Goal: Task Accomplishment & Management: Manage account settings

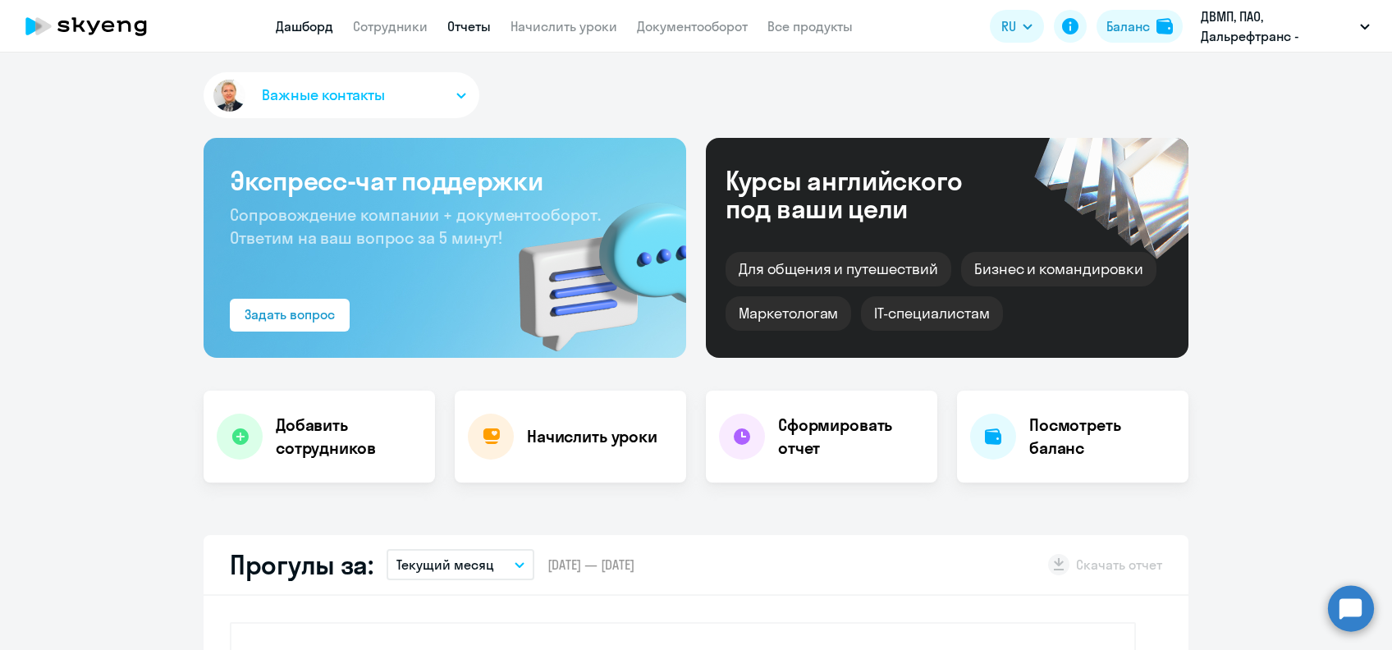
click at [487, 30] on link "Отчеты" at bounding box center [469, 26] width 44 height 16
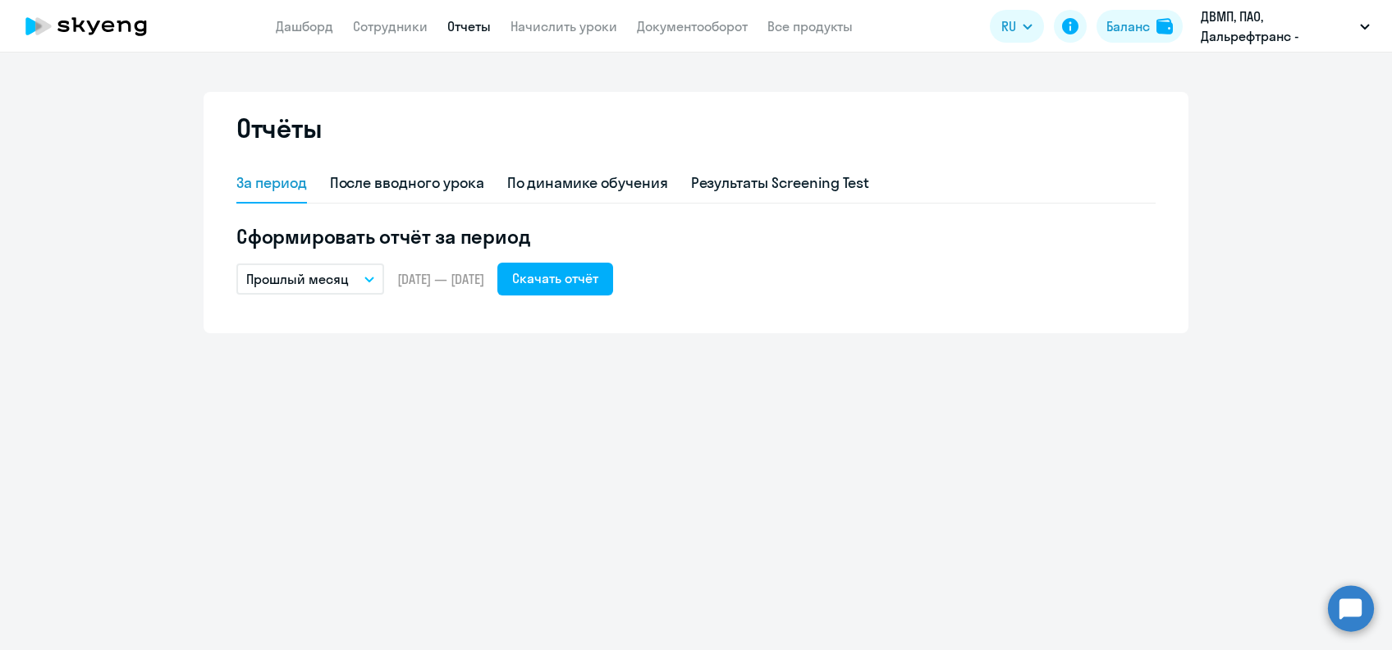
click at [336, 284] on p "Прошлый месяц" at bounding box center [297, 279] width 103 height 20
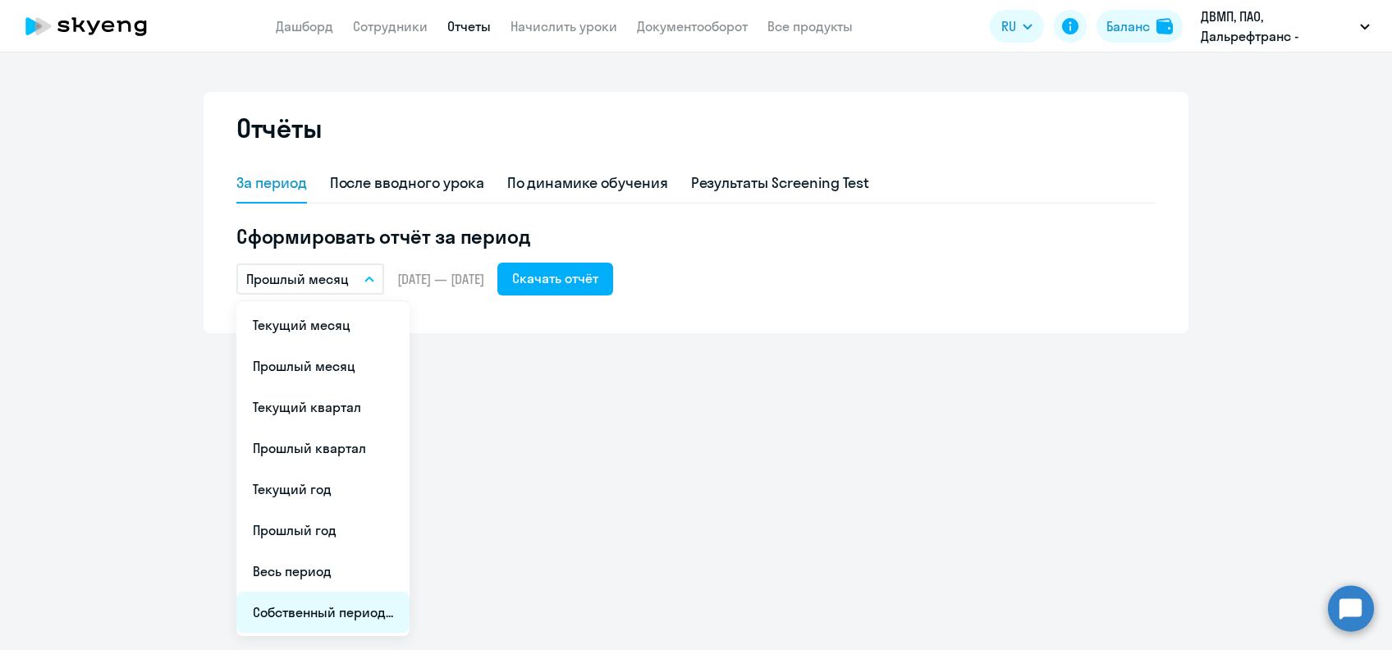
click at [339, 610] on li "Собственный период..." at bounding box center [322, 612] width 173 height 41
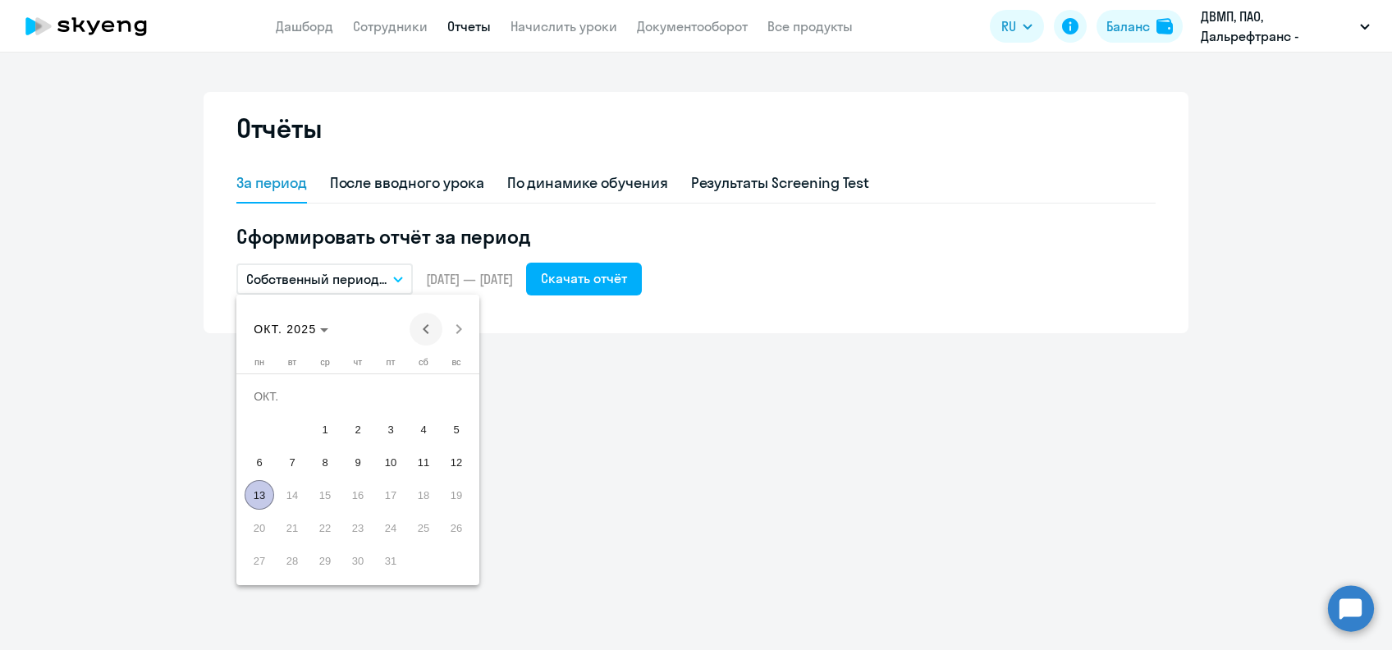
click at [426, 323] on span "Previous month" at bounding box center [426, 329] width 33 height 33
click at [426, 322] on span "Previous month" at bounding box center [426, 329] width 33 height 33
click at [426, 319] on span "Previous month" at bounding box center [426, 329] width 33 height 33
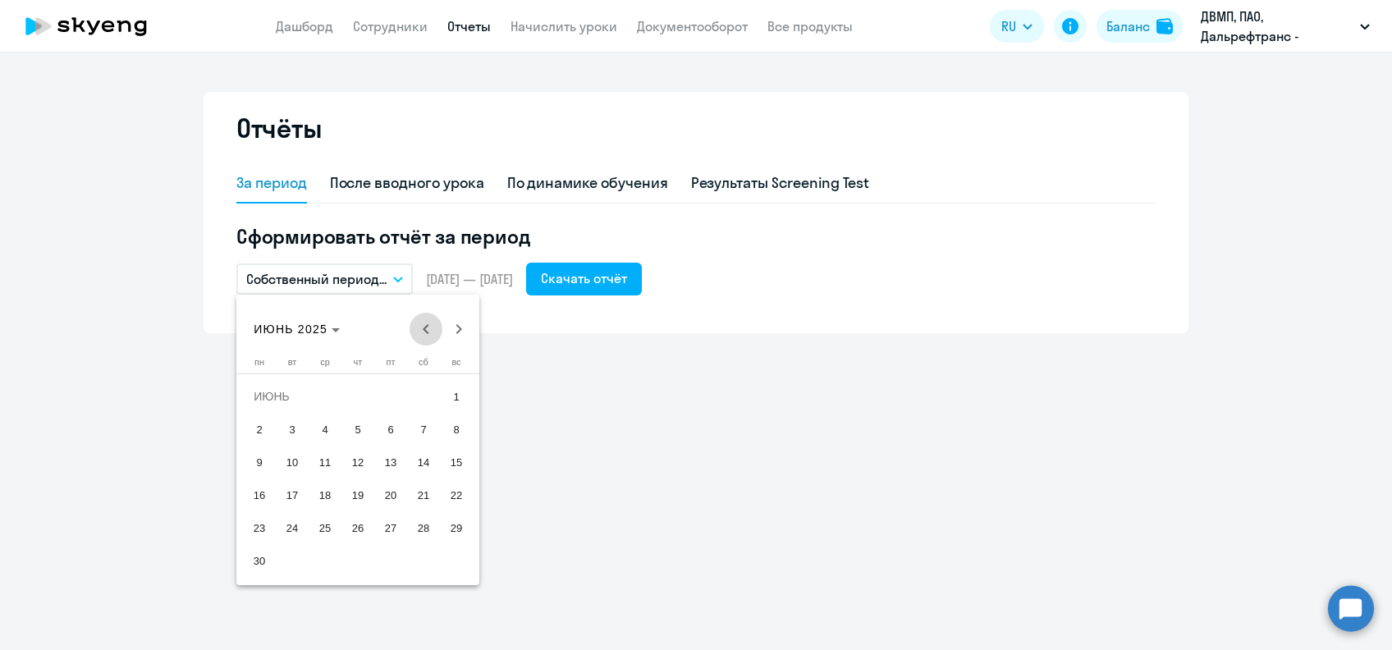
click at [426, 319] on span "Previous month" at bounding box center [426, 329] width 33 height 33
click at [428, 318] on span "Previous month" at bounding box center [426, 329] width 33 height 33
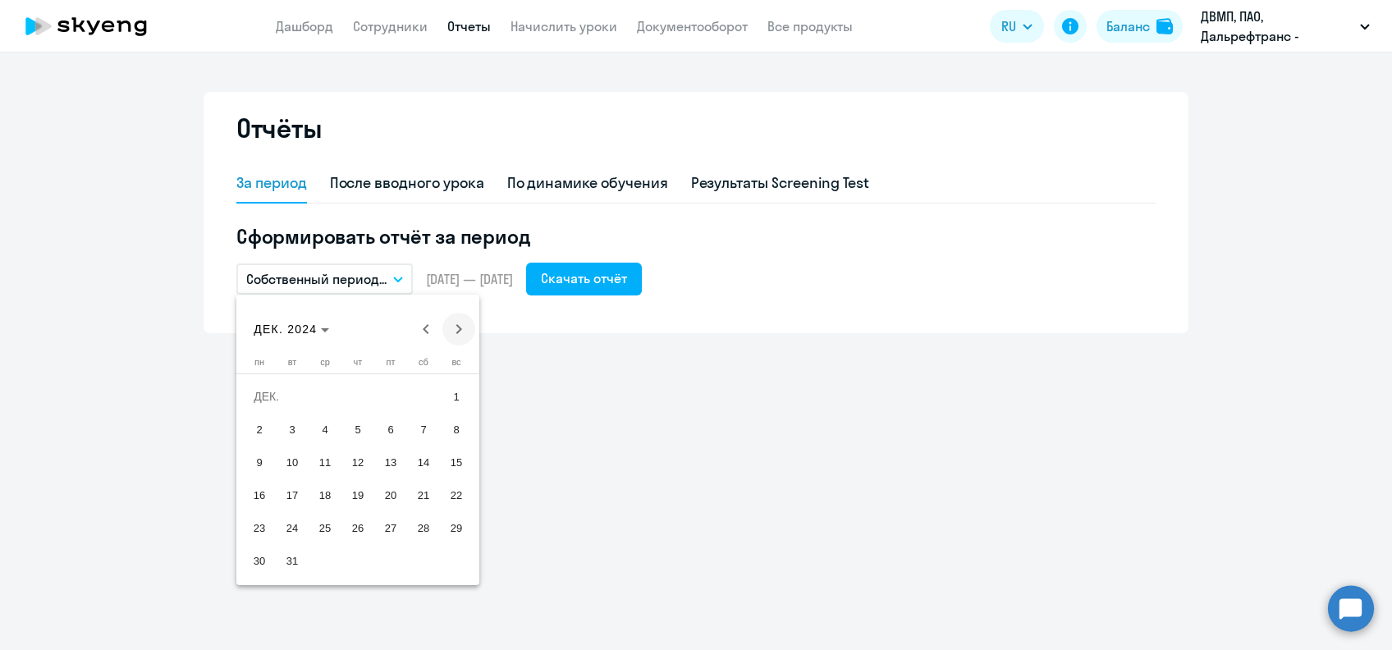
click at [459, 333] on span "Next month" at bounding box center [458, 329] width 33 height 33
click at [323, 433] on span "1" at bounding box center [325, 430] width 30 height 30
click at [460, 326] on span "Next month" at bounding box center [458, 329] width 33 height 33
click at [461, 329] on span "Next month" at bounding box center [458, 329] width 33 height 33
click at [461, 328] on span "Next month" at bounding box center [458, 329] width 33 height 33
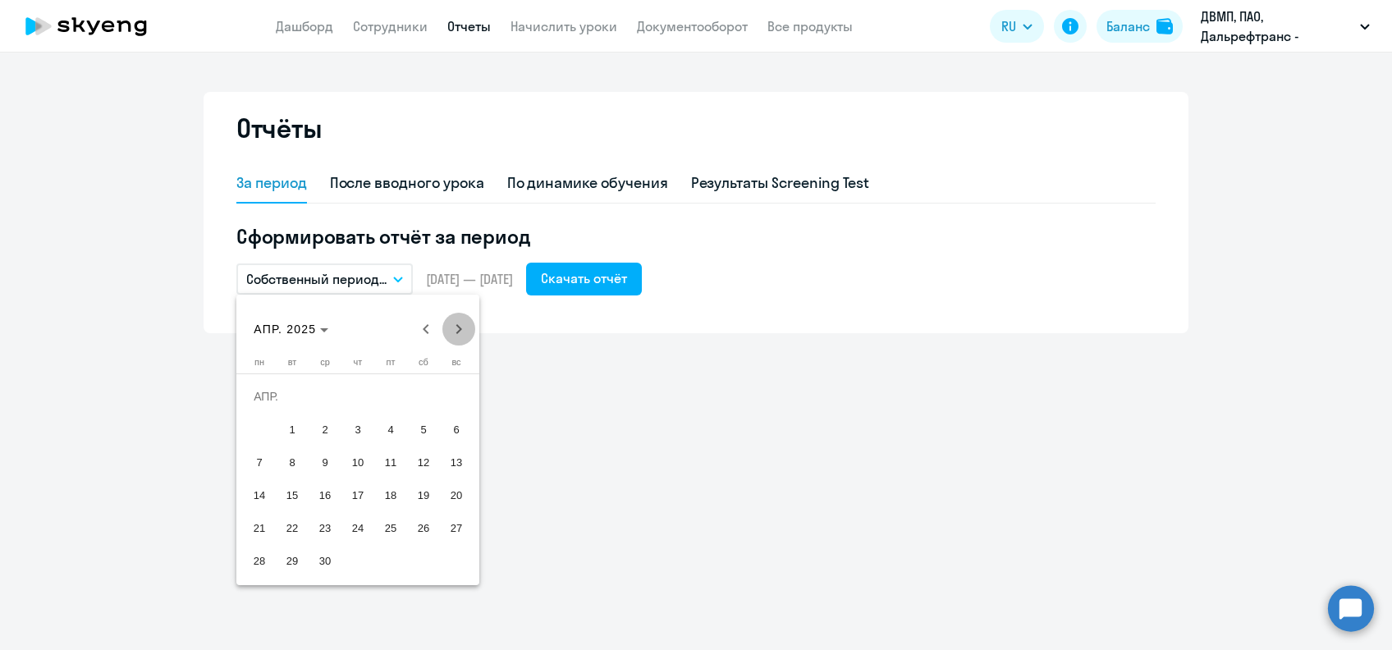
click at [461, 328] on span "Next month" at bounding box center [458, 329] width 33 height 33
click at [463, 328] on span "Next month" at bounding box center [458, 329] width 33 height 33
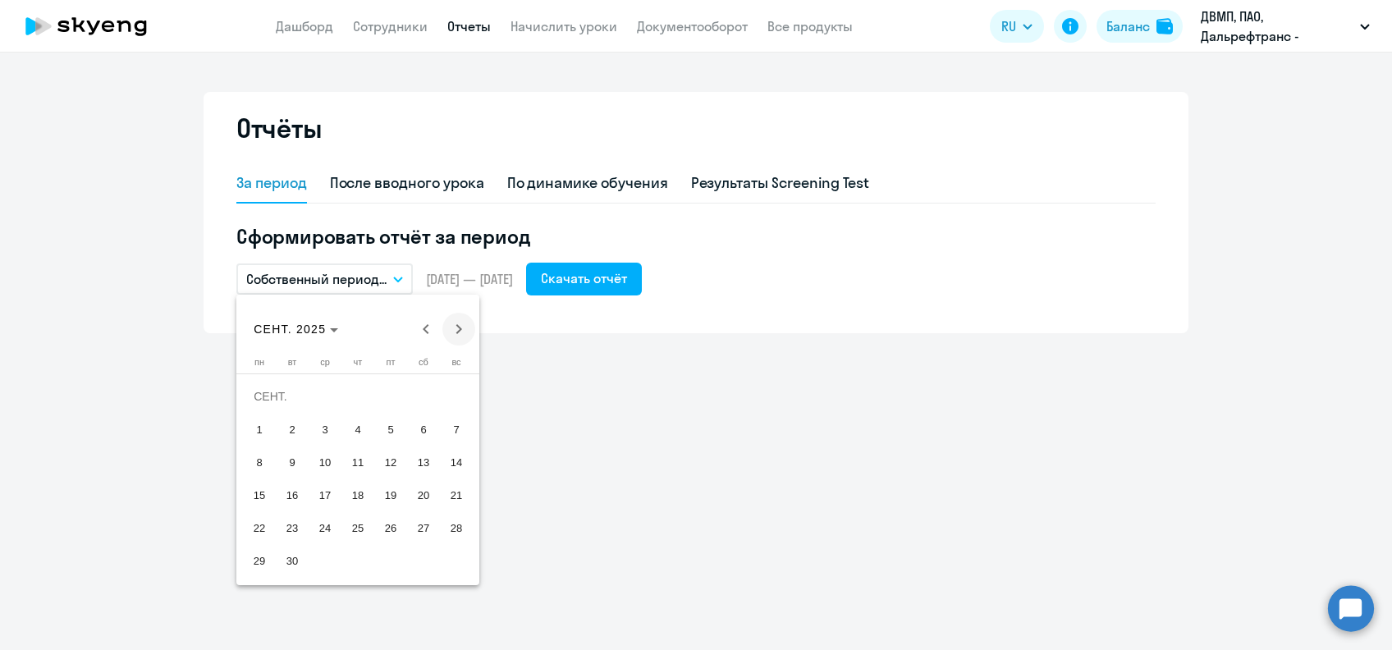
click at [463, 328] on span "Next month" at bounding box center [458, 329] width 33 height 33
click at [261, 497] on span "13" at bounding box center [260, 495] width 30 height 30
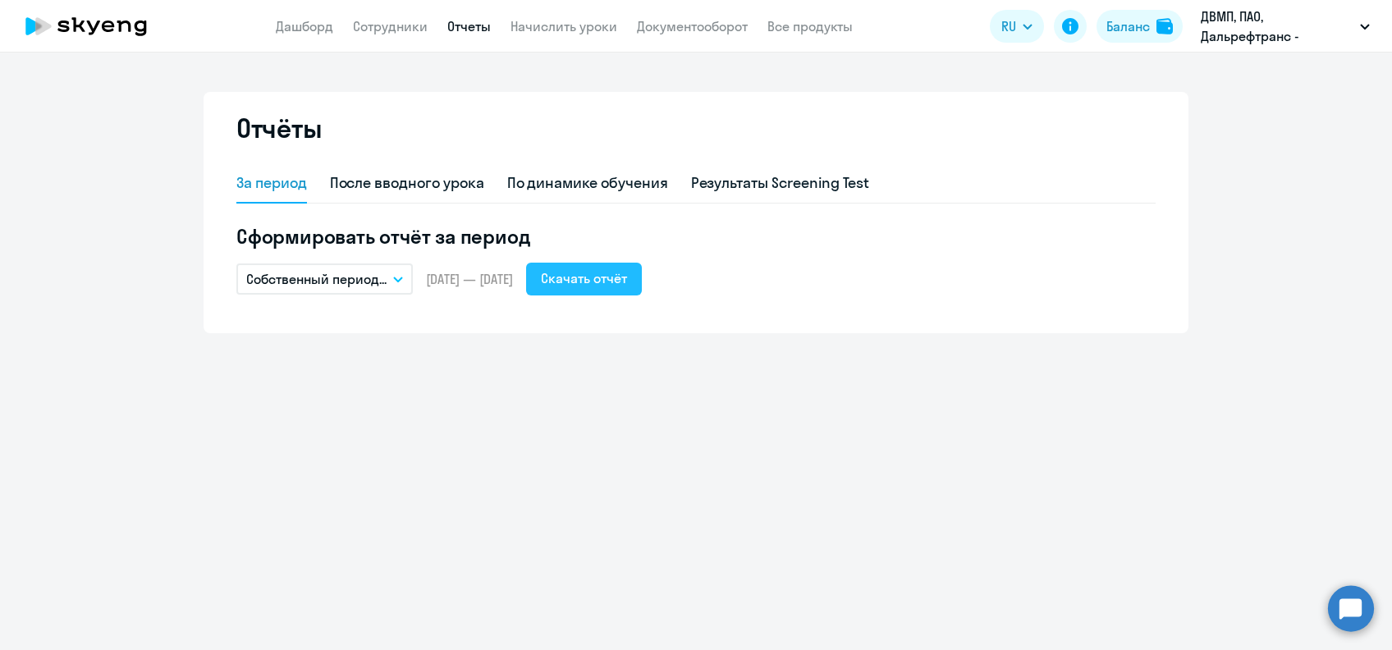
click at [617, 287] on div "Скачать отчёт" at bounding box center [584, 278] width 86 height 20
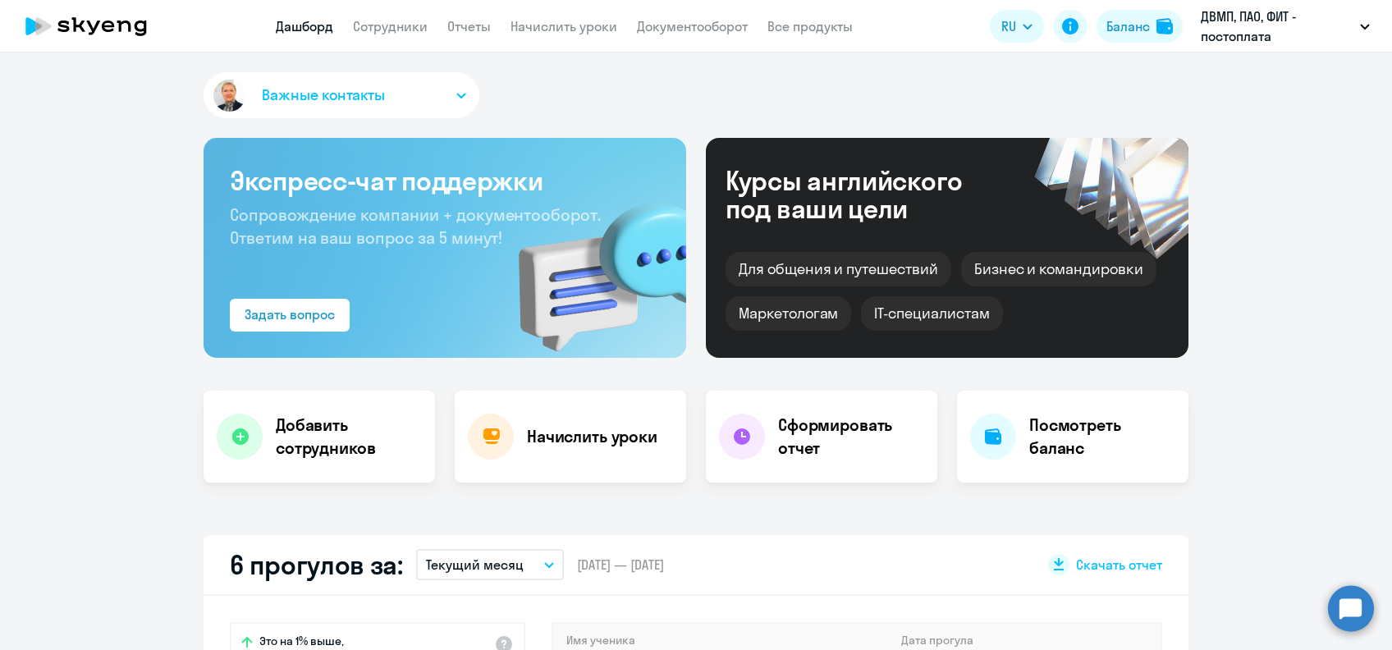
click at [479, 15] on app-header "Дашборд Сотрудники Отчеты Начислить уроки Документооборот Все продукты Дашборд …" at bounding box center [696, 26] width 1392 height 53
click at [478, 29] on link "Отчеты" at bounding box center [469, 26] width 44 height 16
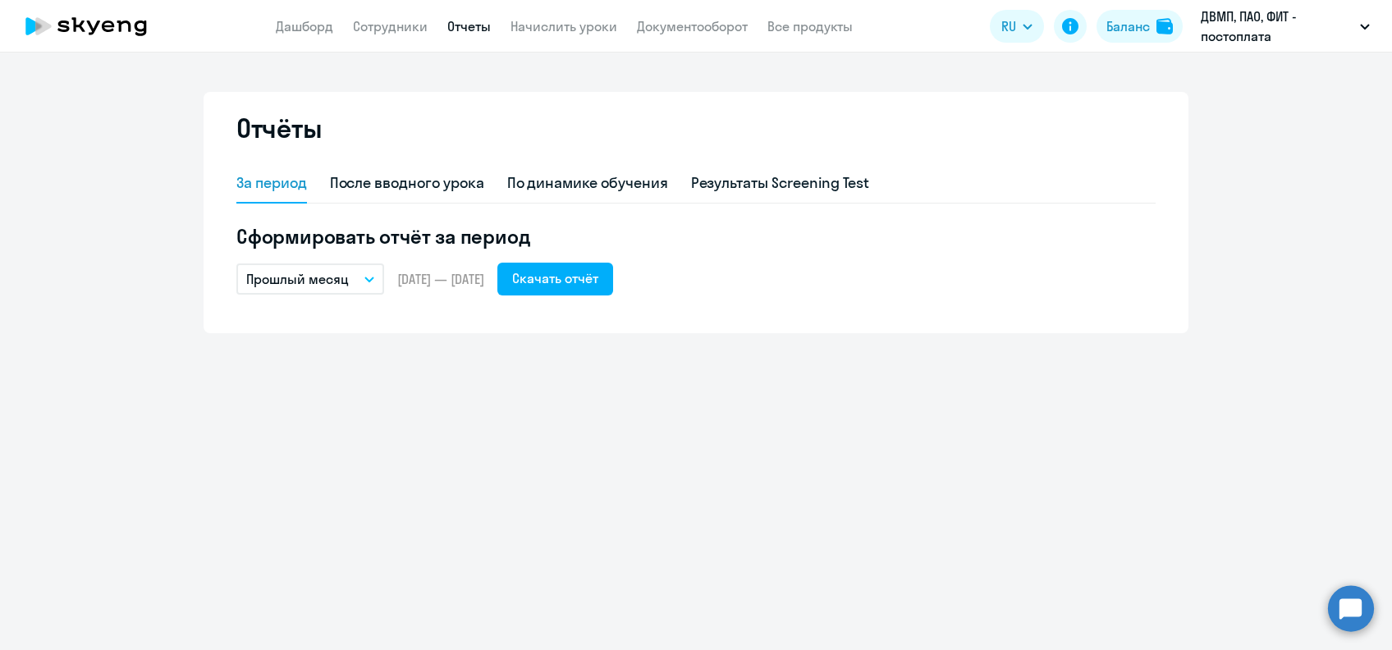
click at [347, 278] on p "Прошлый месяц" at bounding box center [297, 279] width 103 height 20
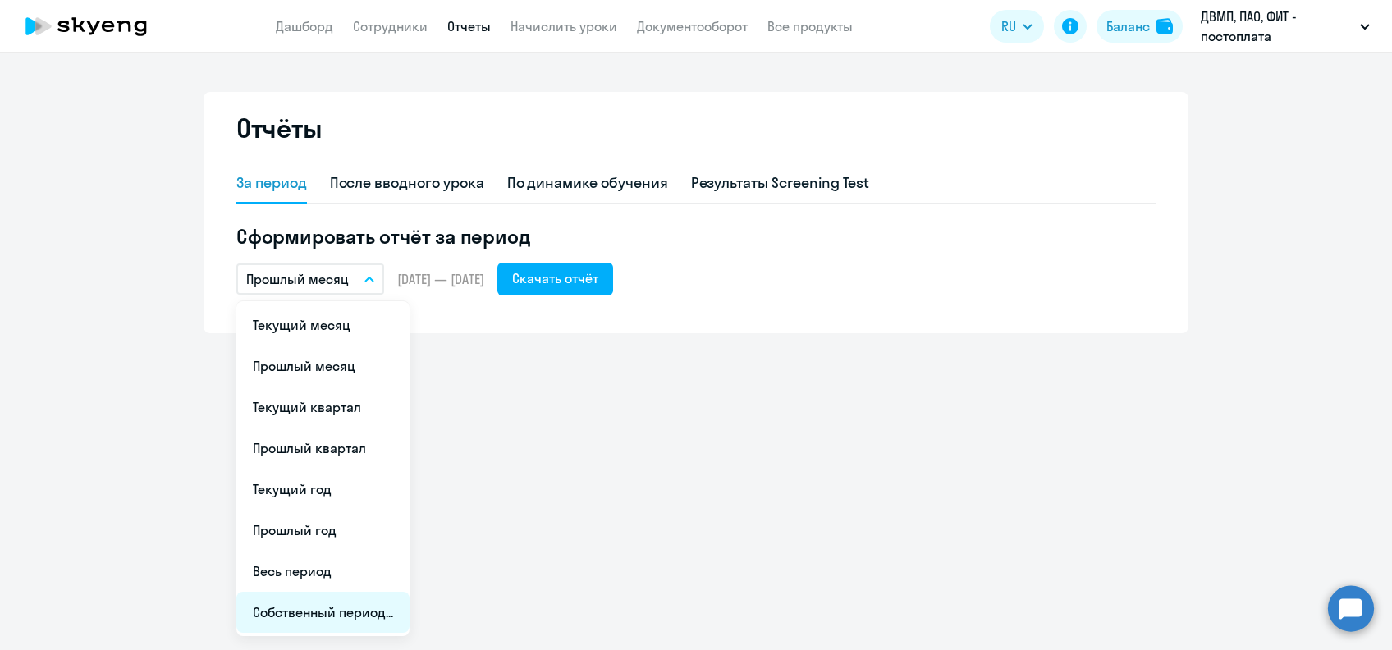
click at [367, 607] on li "Собственный период..." at bounding box center [322, 612] width 173 height 41
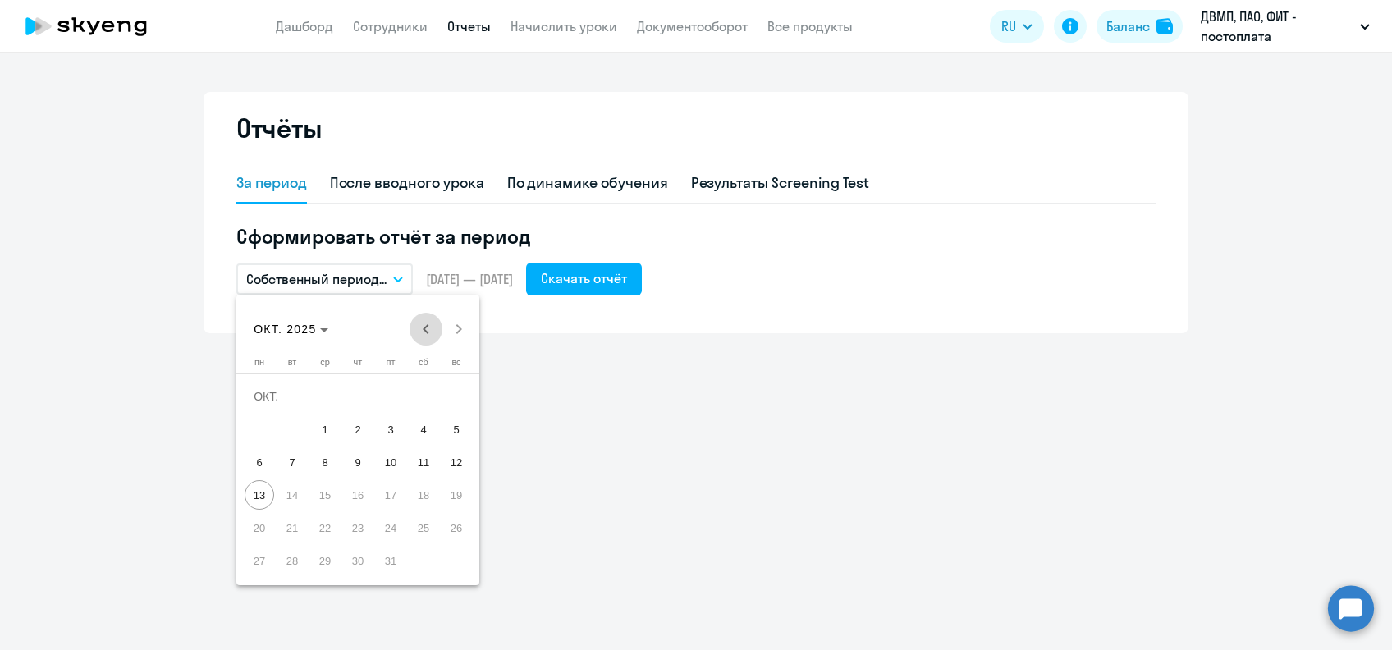
click at [429, 322] on span "Previous month" at bounding box center [426, 329] width 33 height 33
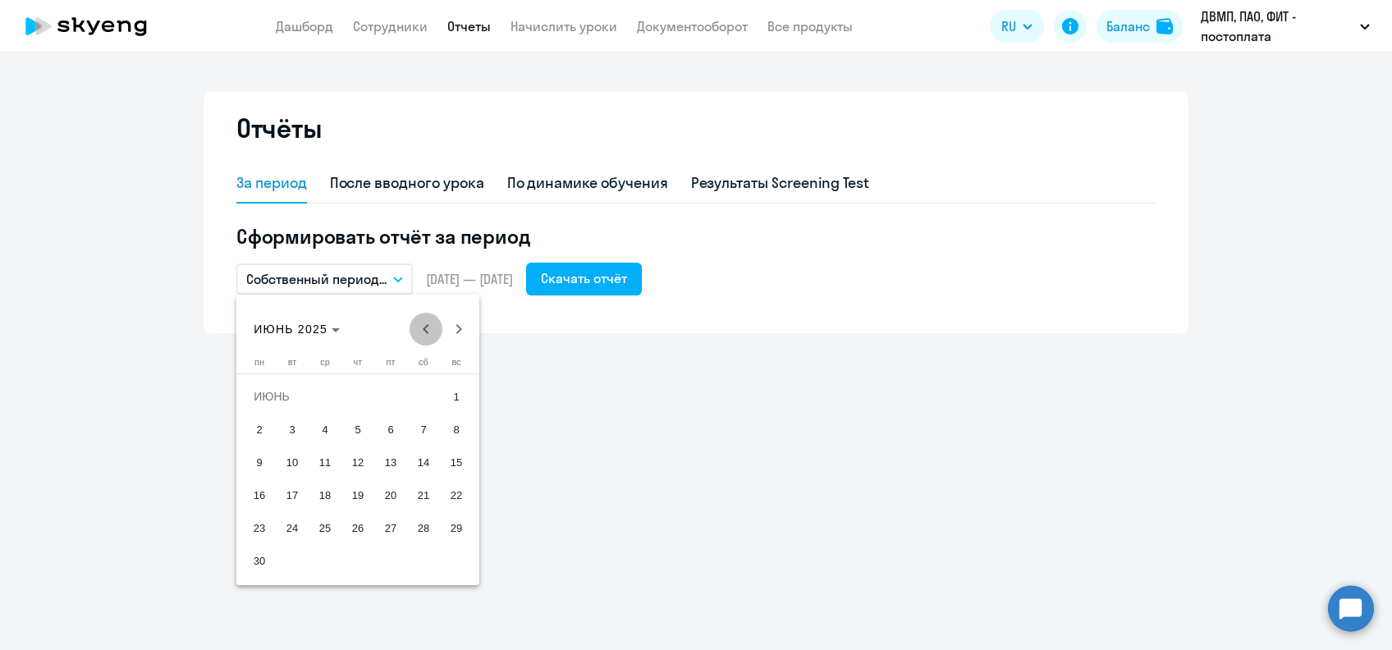
click at [429, 322] on span "Previous month" at bounding box center [426, 329] width 33 height 33
click at [429, 321] on span "Previous month" at bounding box center [426, 329] width 33 height 33
click at [332, 430] on span "1" at bounding box center [325, 430] width 30 height 30
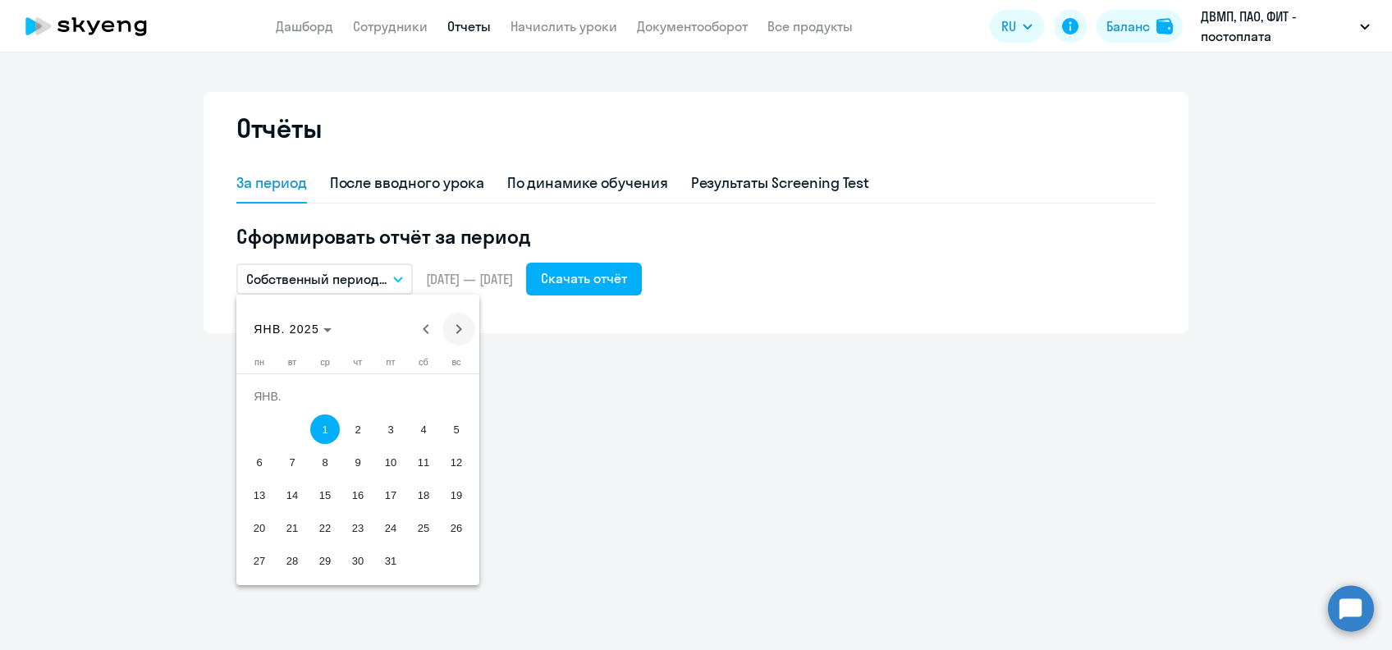
click at [460, 333] on span "Next month" at bounding box center [458, 329] width 33 height 33
click at [460, 332] on span "Next month" at bounding box center [458, 329] width 33 height 33
click at [460, 330] on span "Next month" at bounding box center [458, 329] width 33 height 33
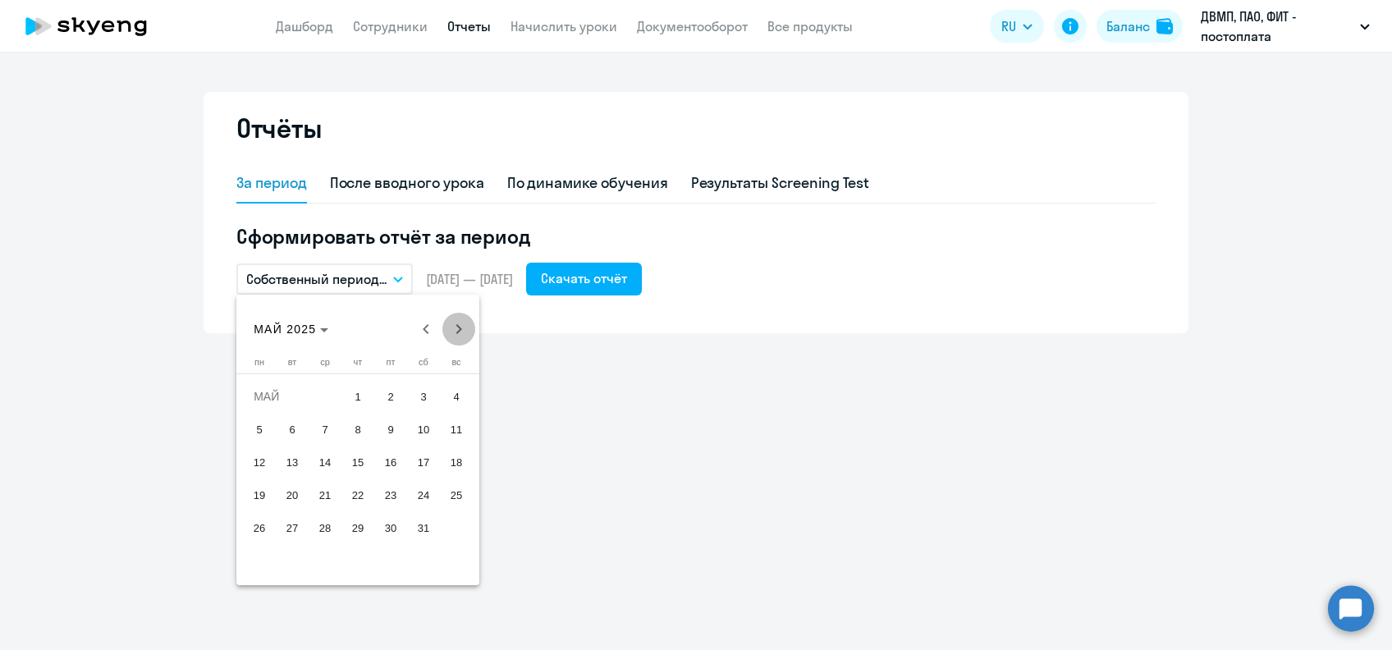
click at [460, 330] on span "Next month" at bounding box center [458, 329] width 33 height 33
click at [263, 500] on span "13" at bounding box center [260, 495] width 30 height 30
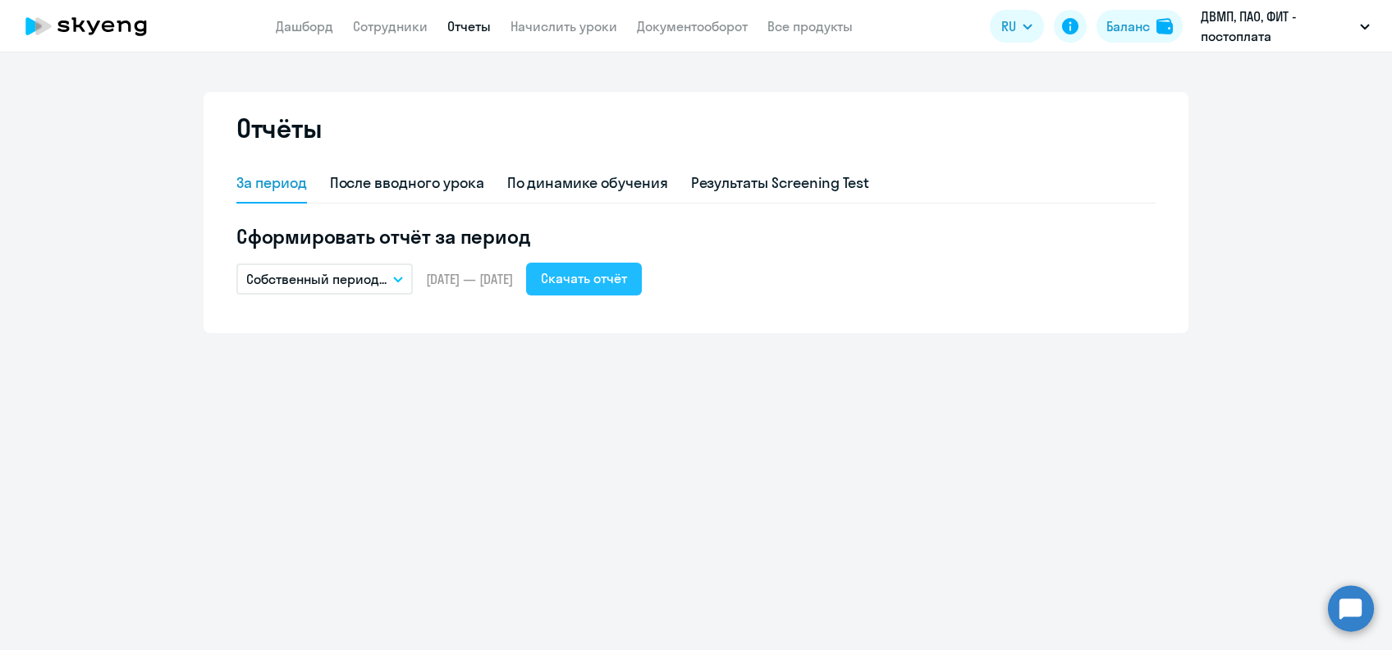
click at [627, 276] on div "Скачать отчёт" at bounding box center [584, 278] width 86 height 20
